Goal: Task Accomplishment & Management: Use online tool/utility

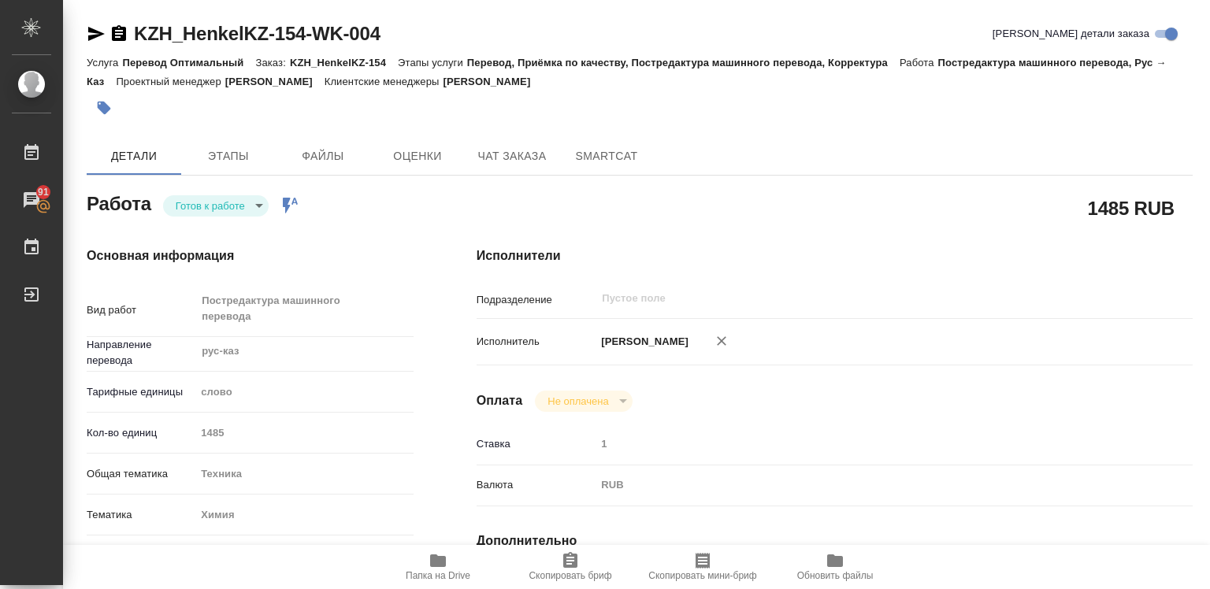
type textarea "x"
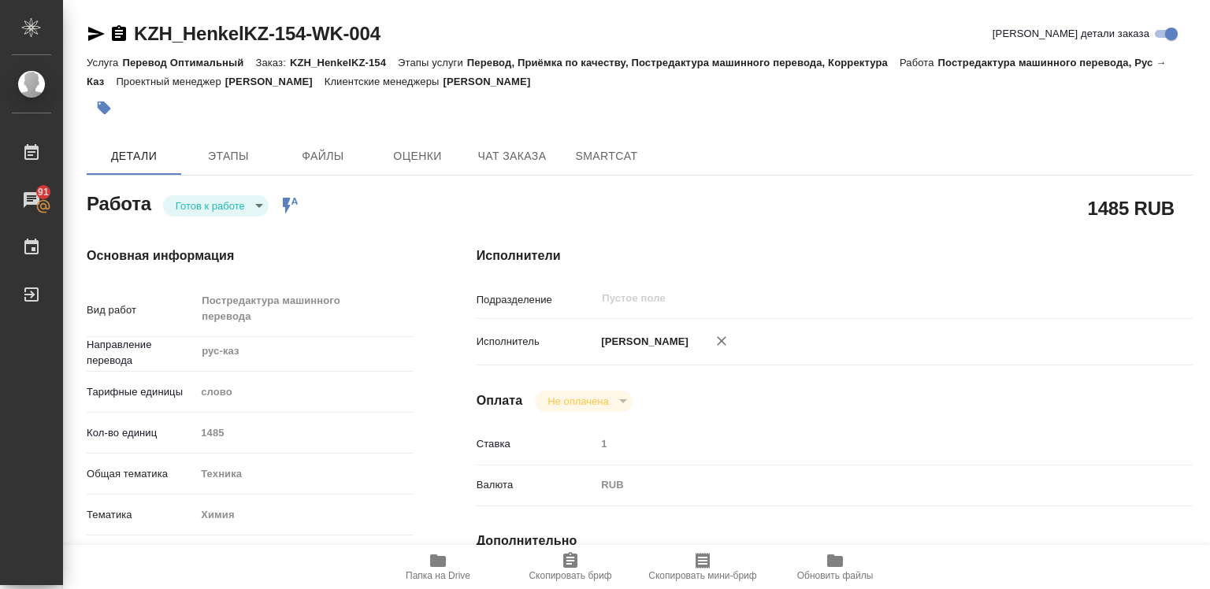
type textarea "x"
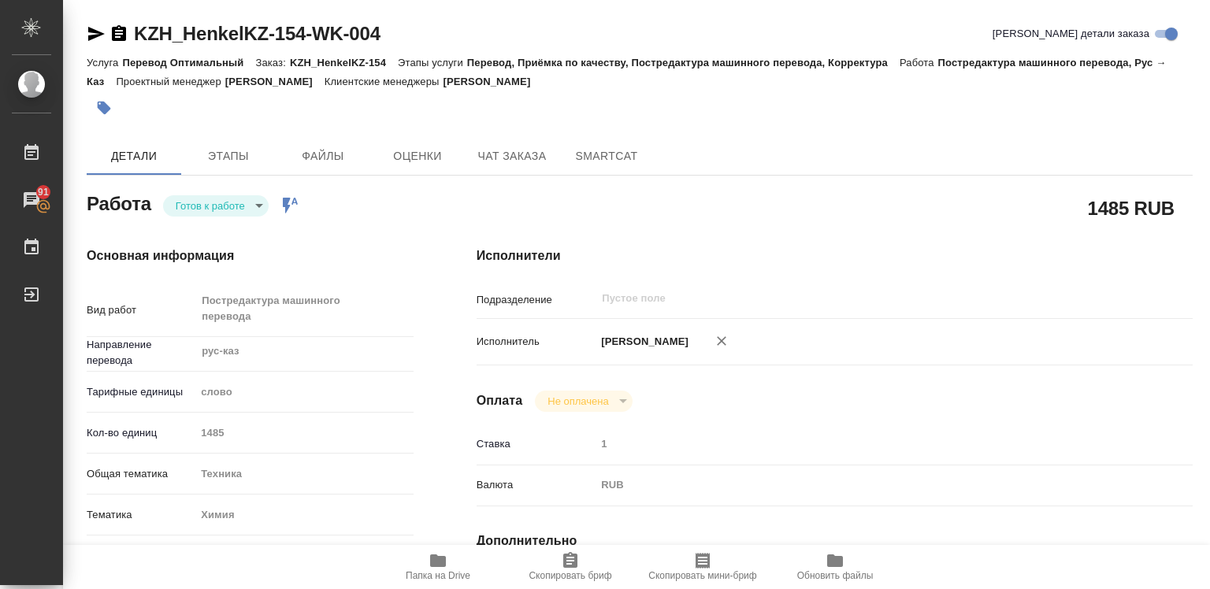
type textarea "x"
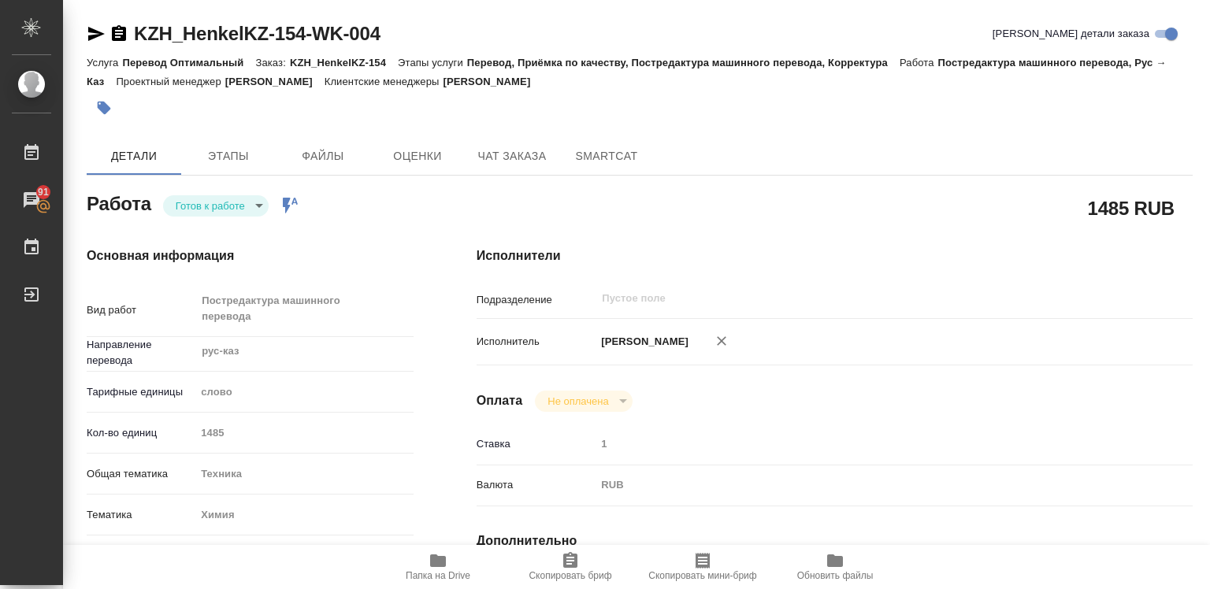
type textarea "x"
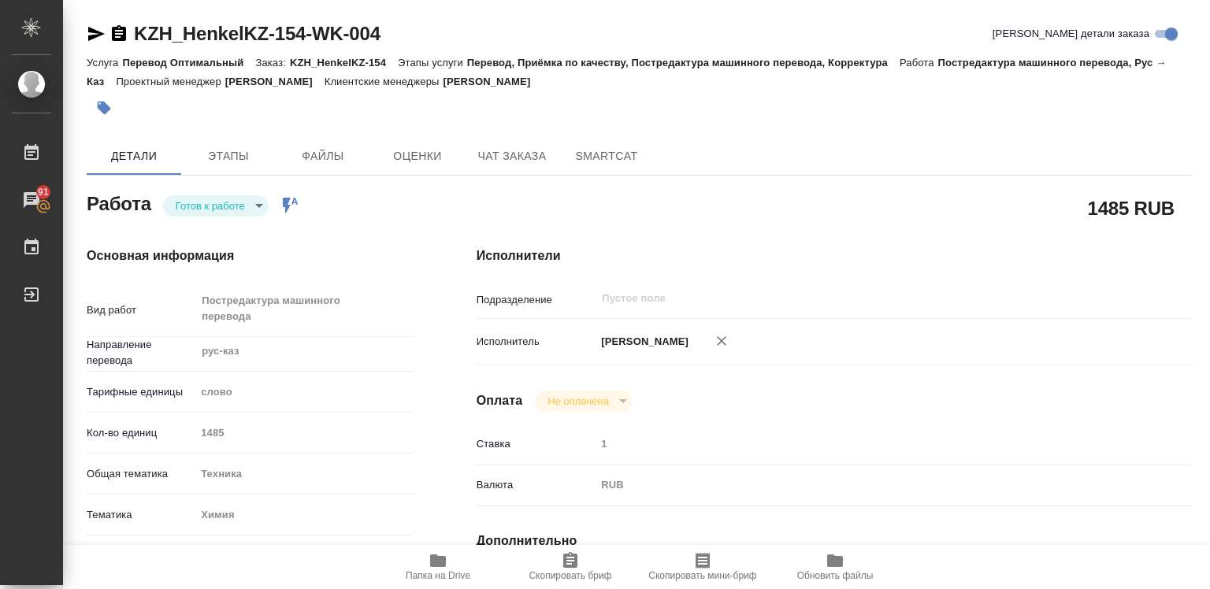
type textarea "x"
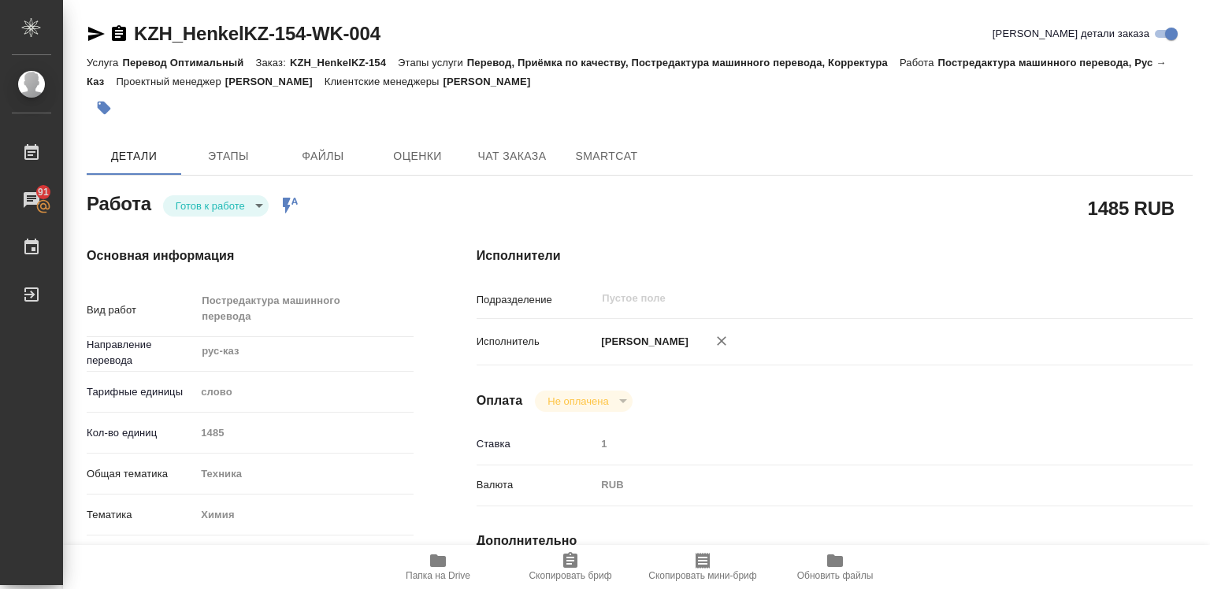
type textarea "x"
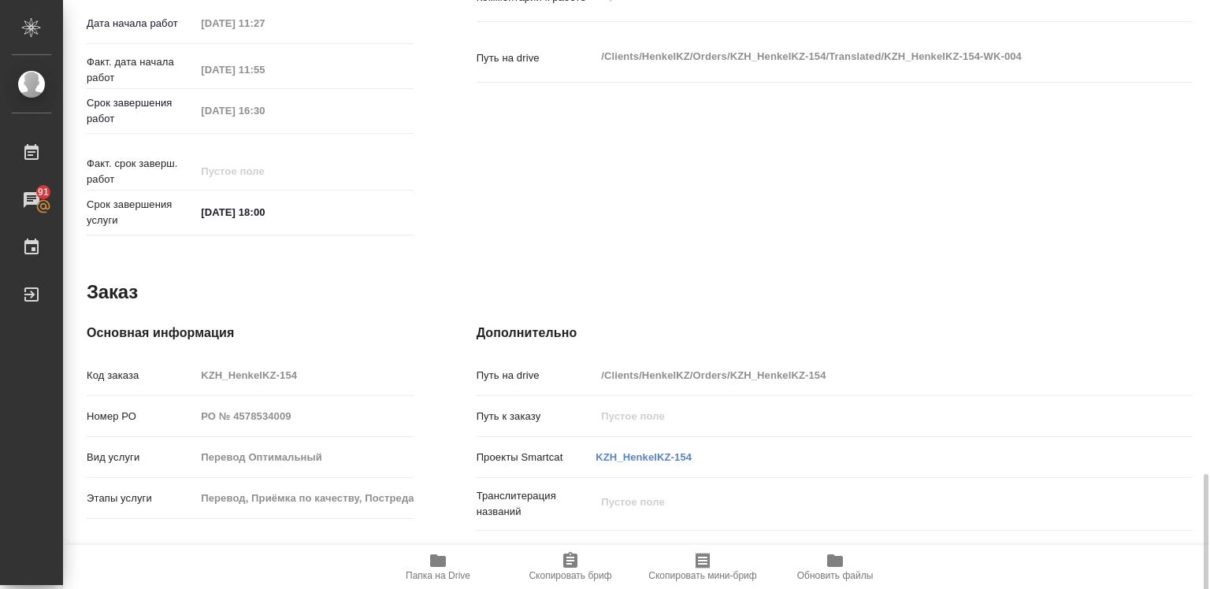
scroll to position [770, 0]
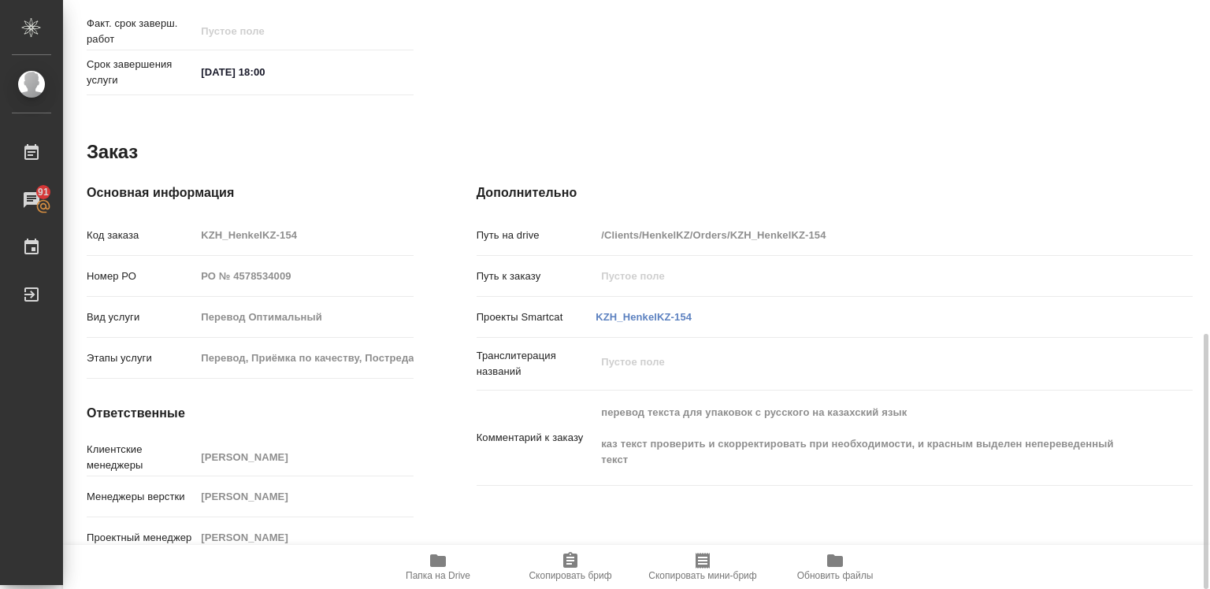
type textarea "x"
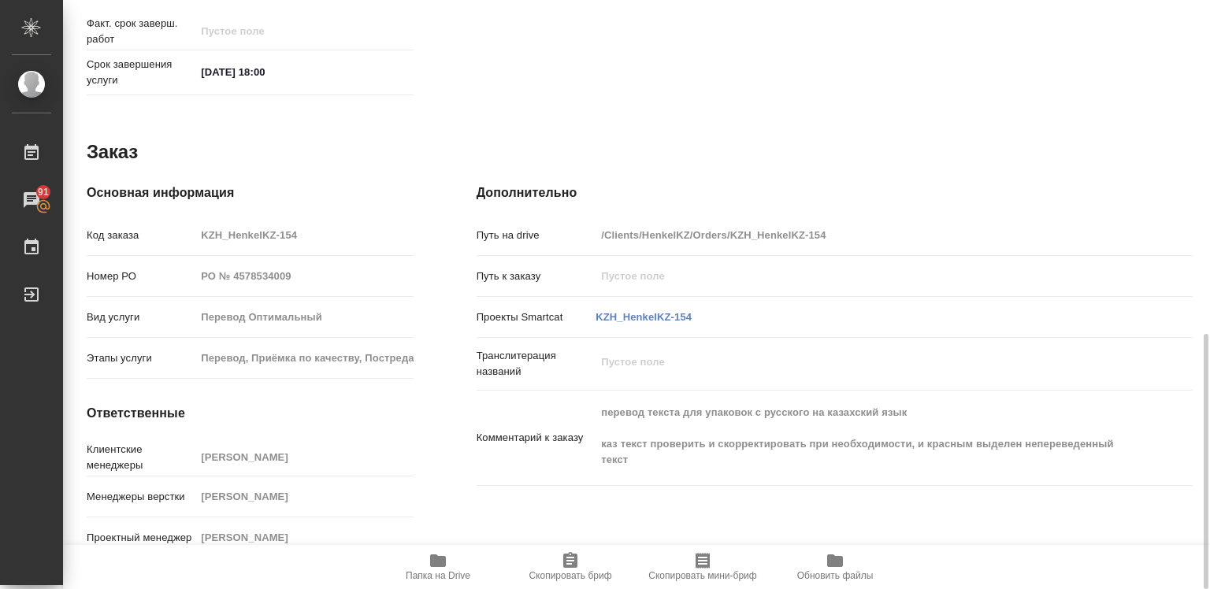
type textarea "x"
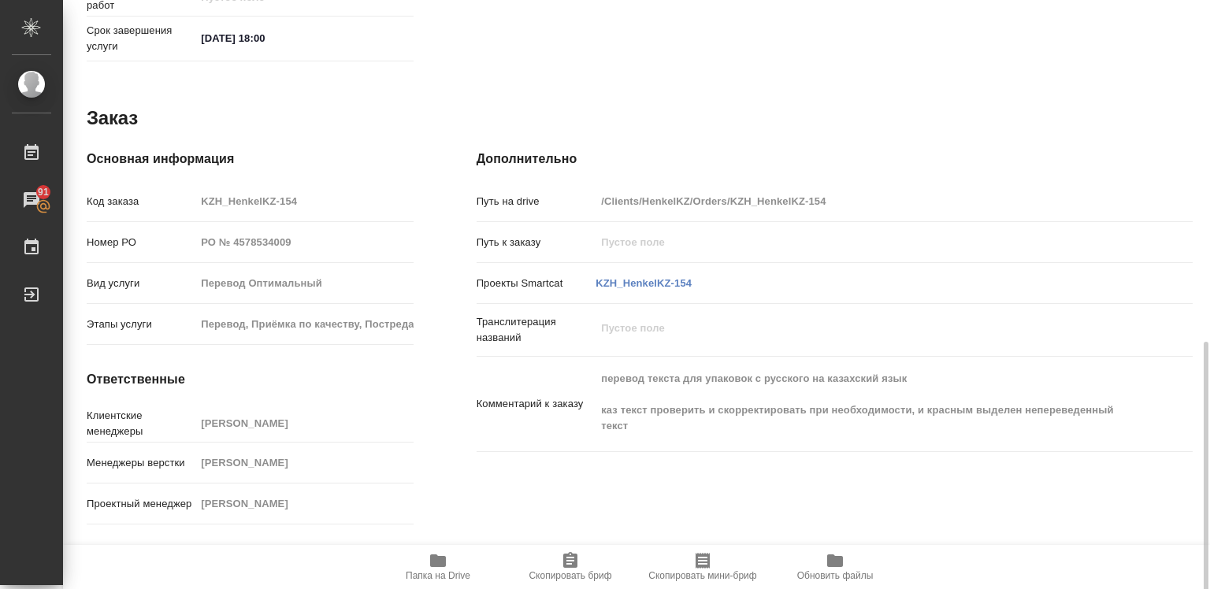
scroll to position [806, 0]
click at [441, 558] on icon "button" at bounding box center [438, 560] width 16 height 13
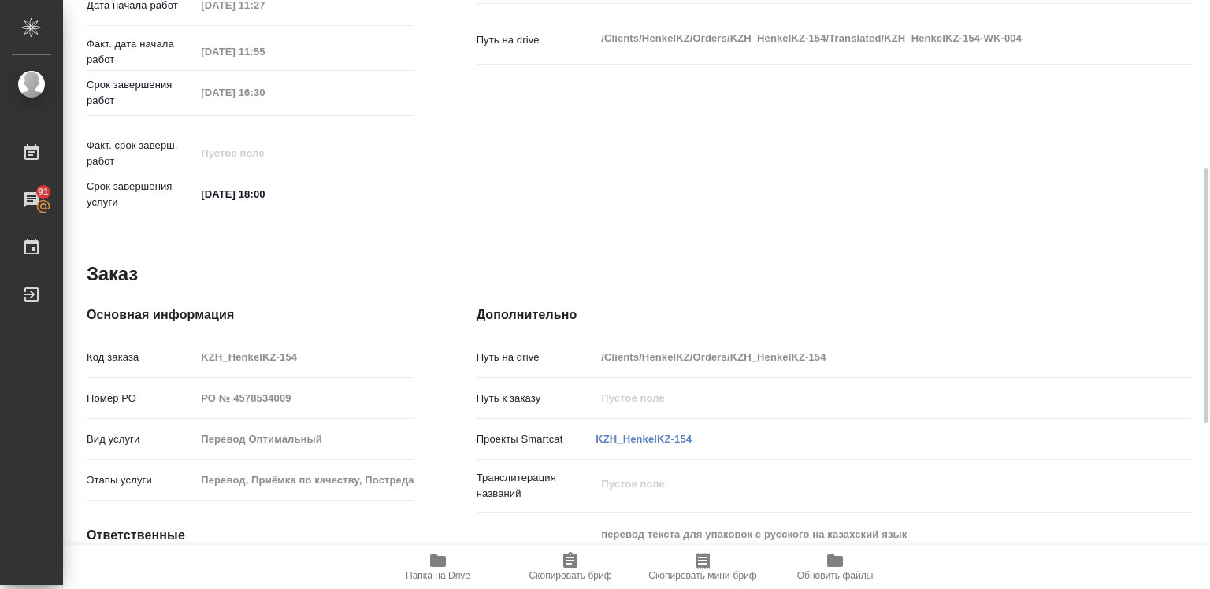
scroll to position [491, 0]
